Goal: Information Seeking & Learning: Find specific fact

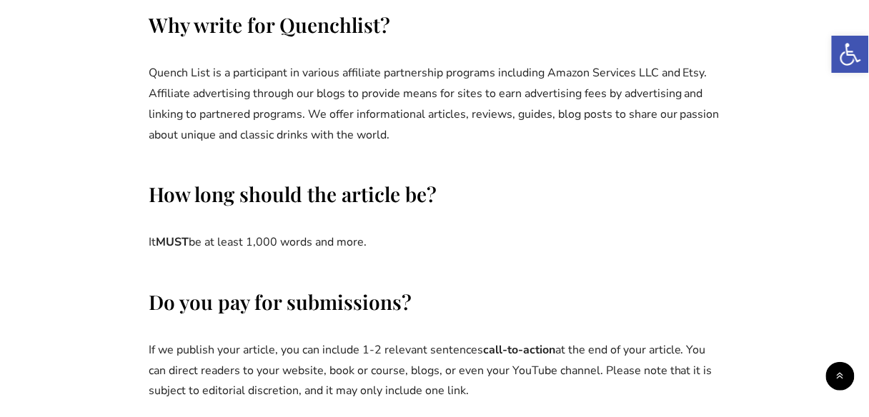
scroll to position [877, 0]
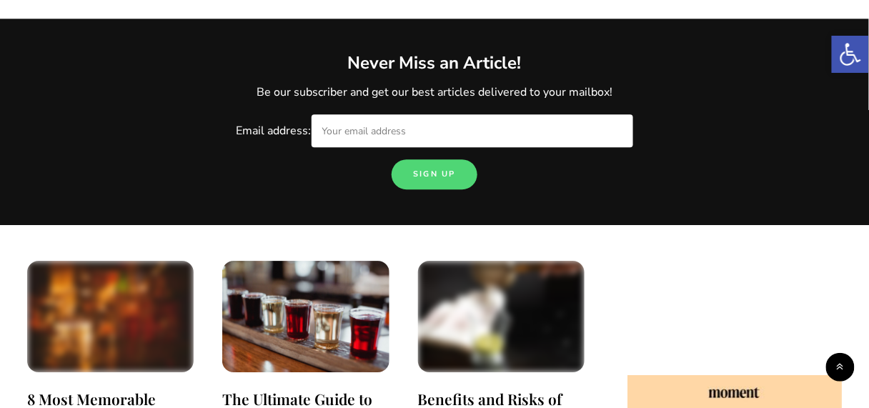
scroll to position [977, 0]
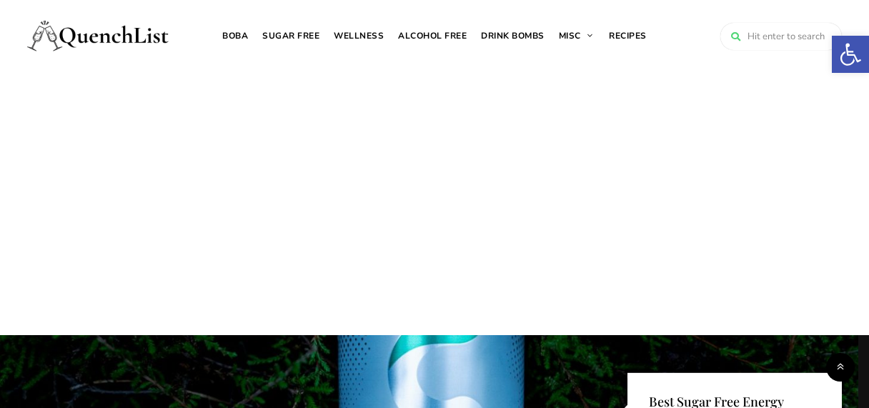
scroll to position [977, 0]
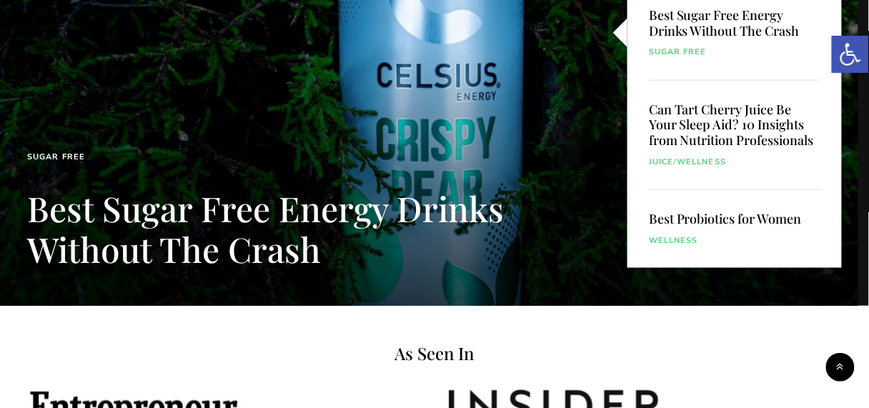
scroll to position [171, 0]
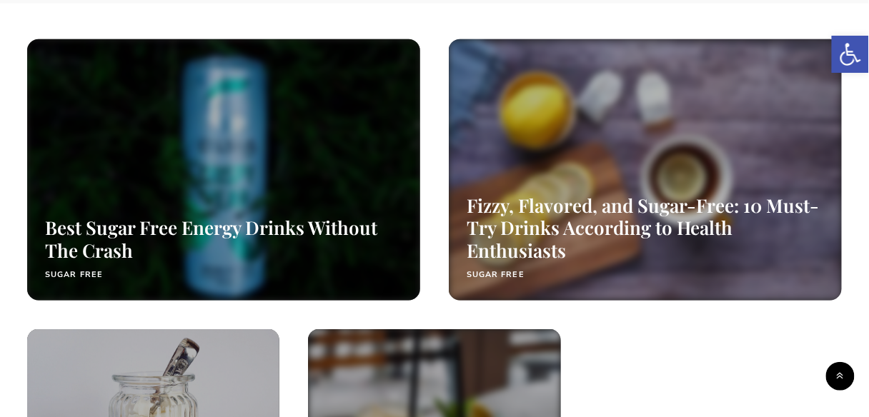
scroll to position [343, 0]
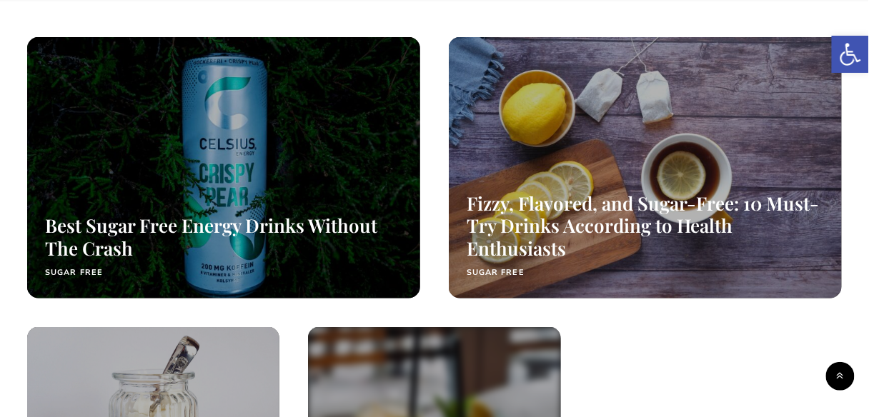
paste input "Sip the Future: Discover the Hottest Sugar-Free RTD Teas Fueling Wellness Trend…"
type input "Sip the Future: Discover the Hottest Sugar-Free RTD Teas Fueling Wellness Trend…"
click at [0, 0] on button "Menu" at bounding box center [0, 0] width 0 height 0
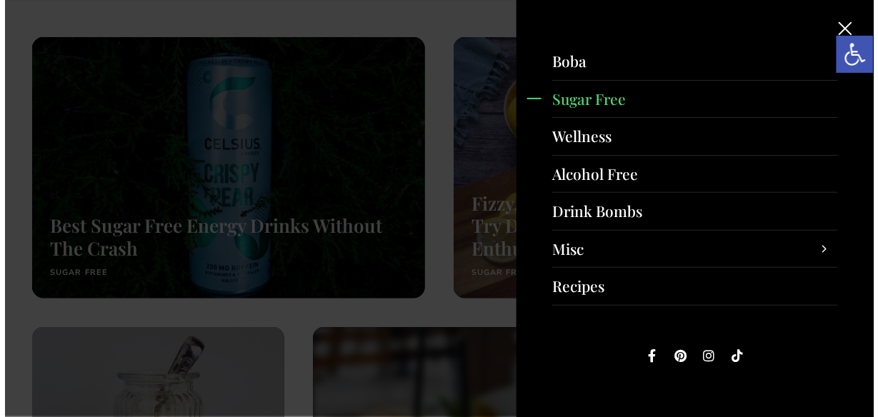
scroll to position [0, 0]
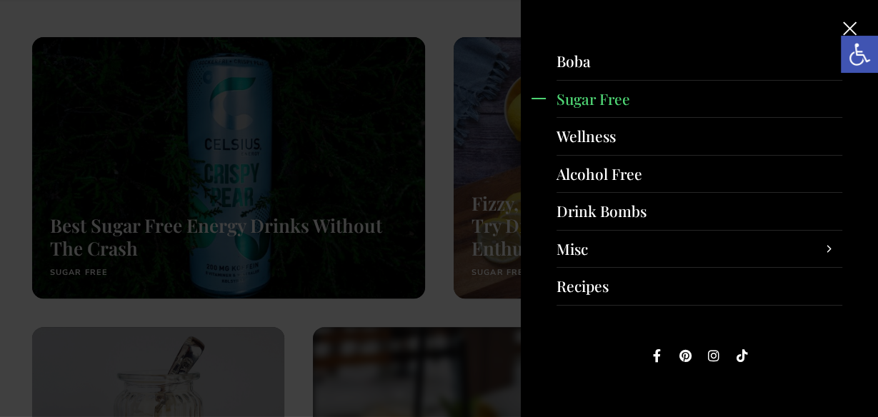
click at [0, 0] on span "Search" at bounding box center [0, 0] width 0 height 0
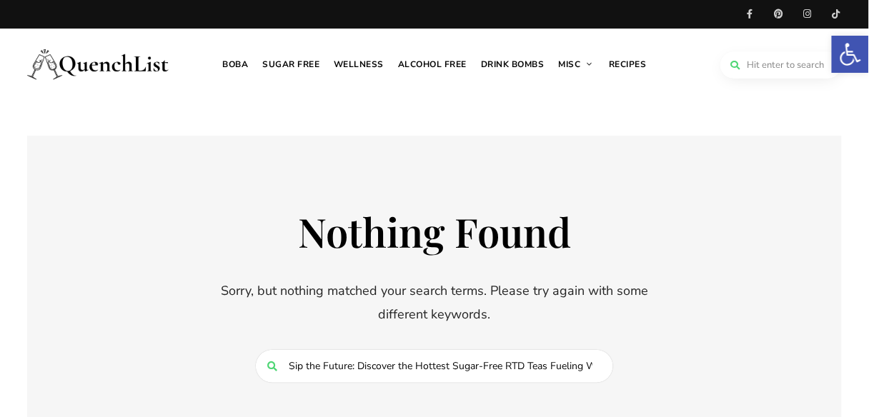
click at [769, 67] on input "search" at bounding box center [780, 64] width 121 height 27
click at [77, 60] on img at bounding box center [98, 64] width 143 height 57
